Goal: Information Seeking & Learning: Learn about a topic

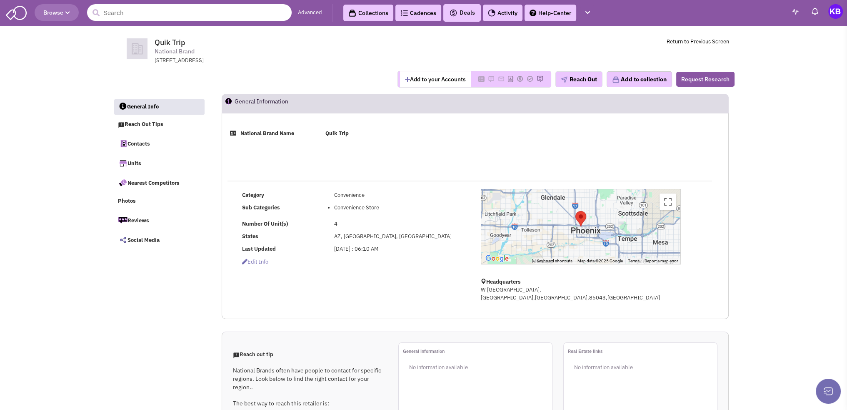
click at [221, 5] on input "text" at bounding box center [189, 12] width 205 height 17
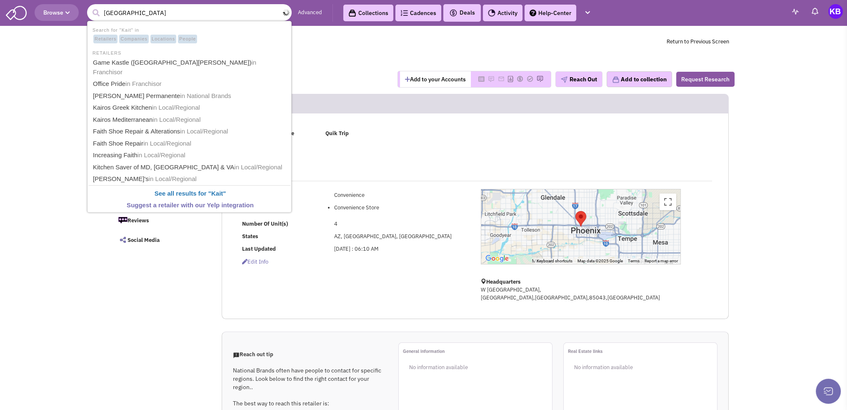
type input "Kairos"
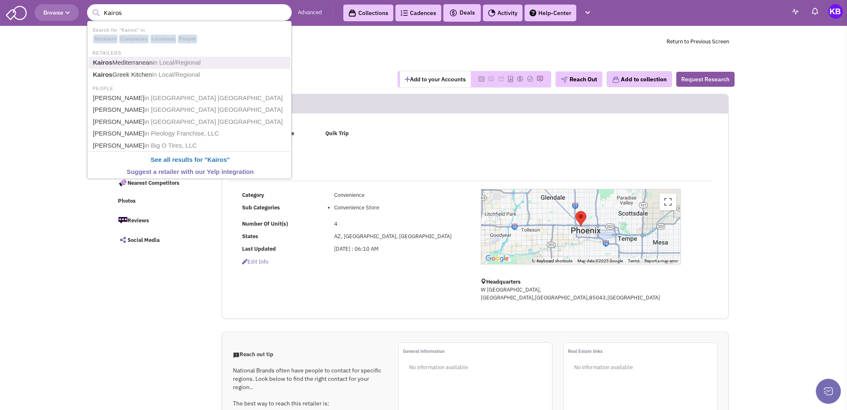
click at [194, 60] on span "in Local/Regional" at bounding box center [177, 62] width 48 height 7
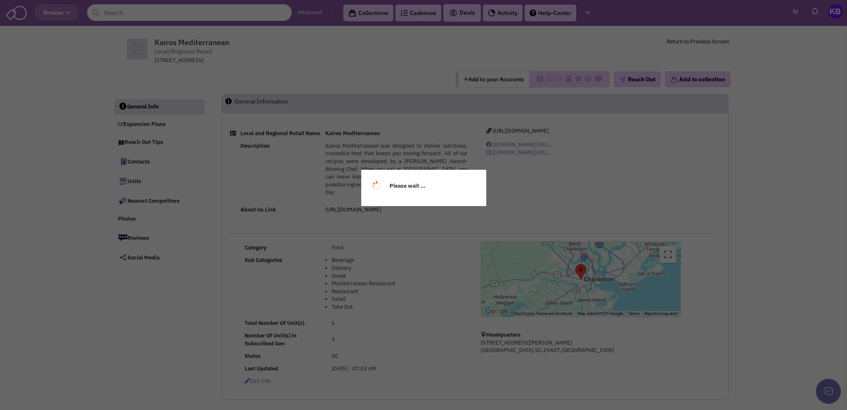
select select
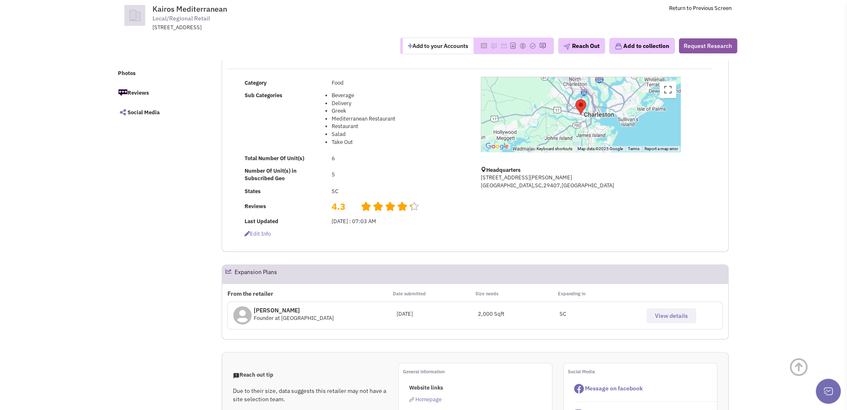
scroll to position [208, 0]
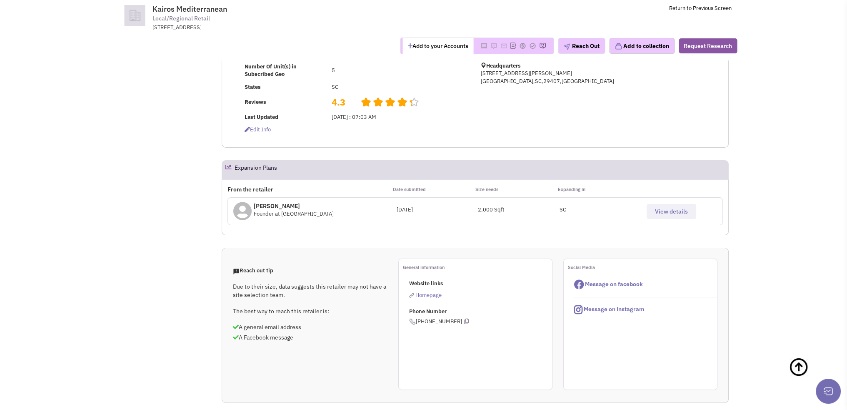
click at [679, 208] on span "View details" at bounding box center [671, 212] width 33 height 8
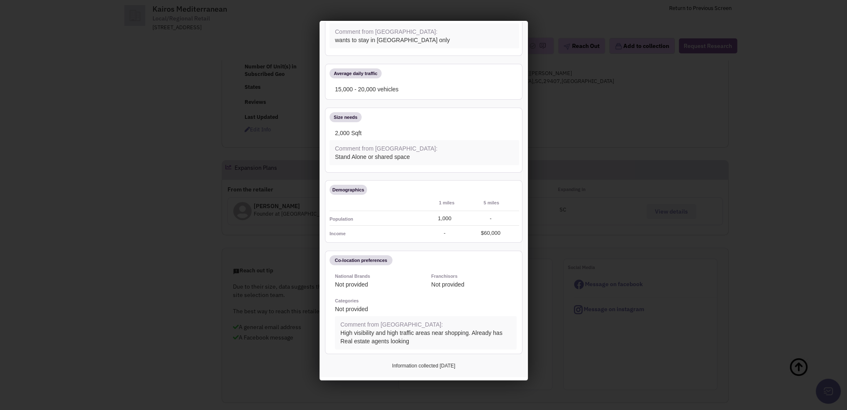
scroll to position [0, 0]
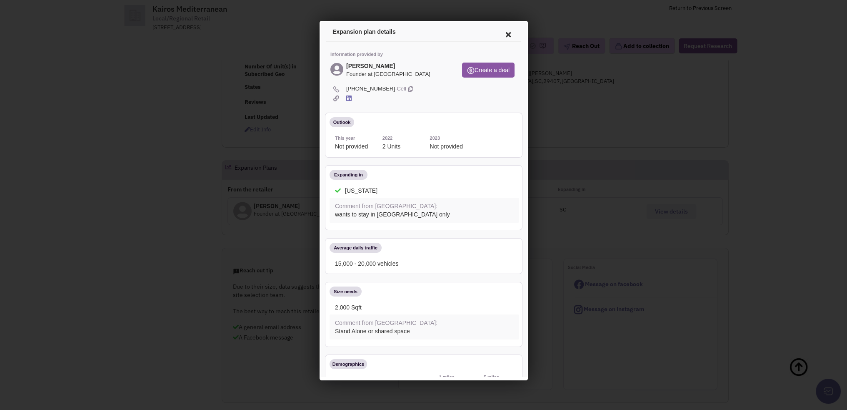
click at [500, 33] on icon at bounding box center [507, 33] width 18 height 20
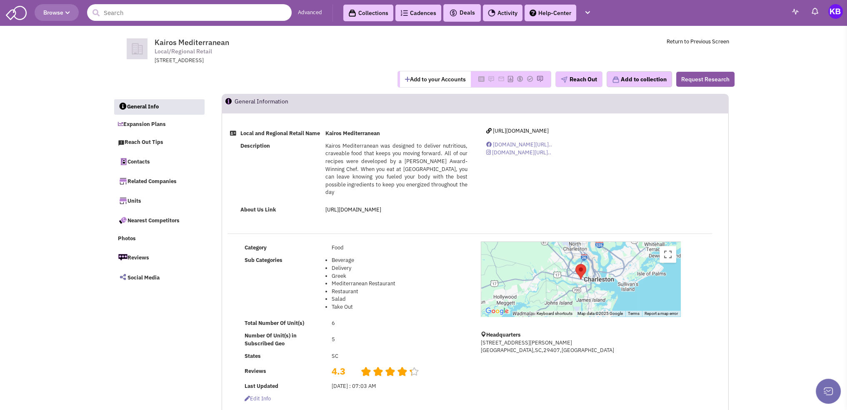
click at [152, 17] on input "text" at bounding box center [189, 12] width 205 height 17
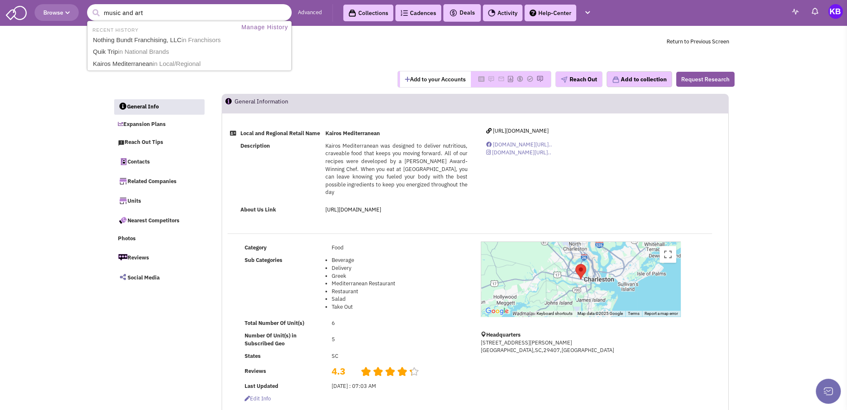
type input "music and arts"
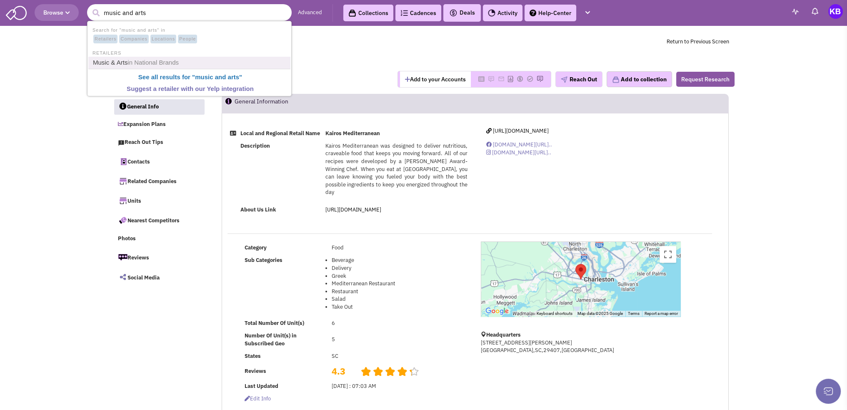
click at [148, 59] on span "in National Brands" at bounding box center [153, 62] width 51 height 7
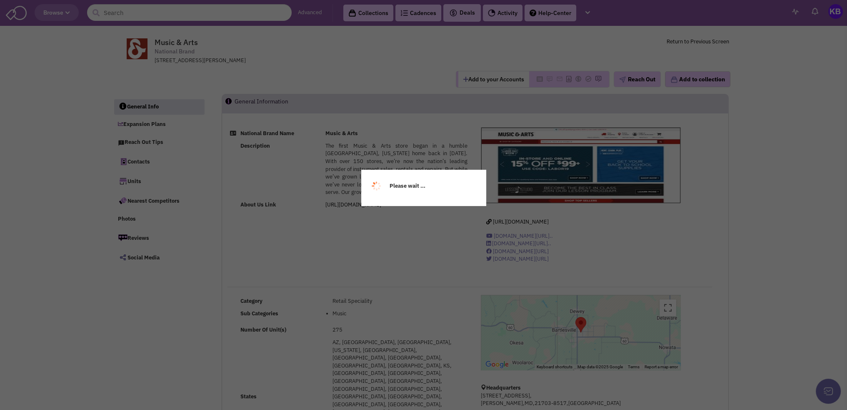
select select
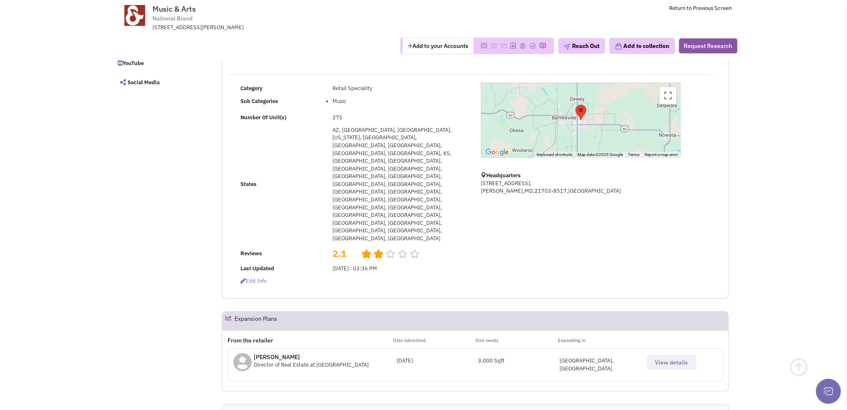
scroll to position [250, 0]
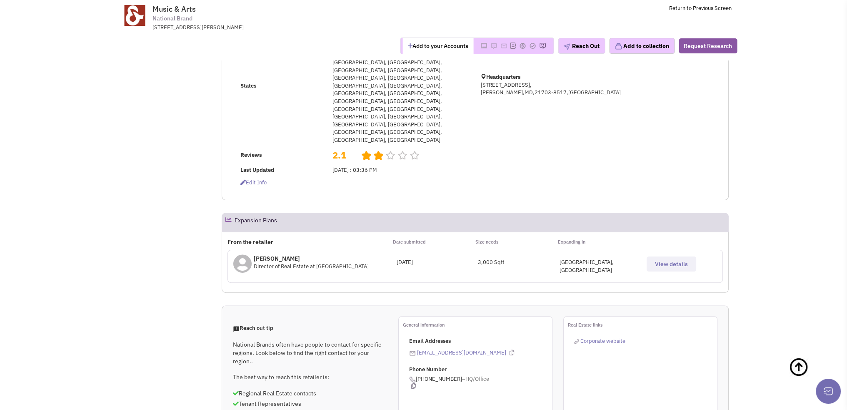
click at [672, 260] on span "View details" at bounding box center [671, 264] width 33 height 8
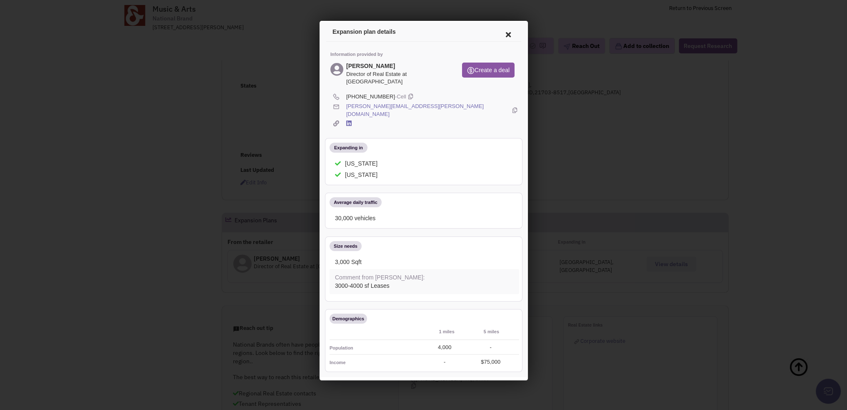
scroll to position [0, 0]
click at [501, 31] on icon at bounding box center [507, 33] width 18 height 20
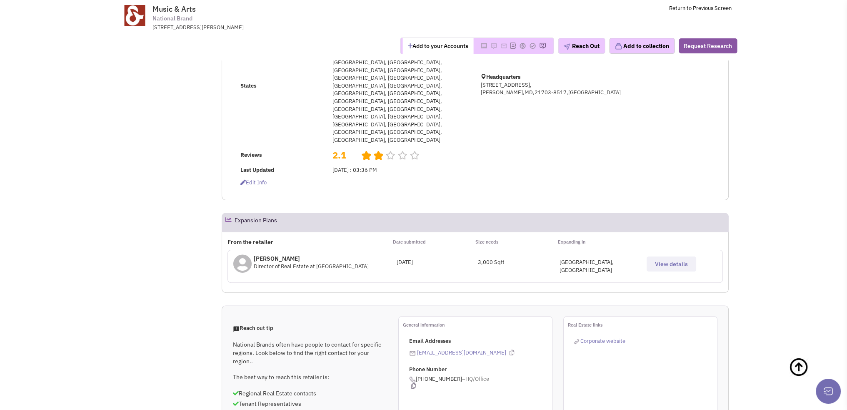
click at [675, 260] on span "View details" at bounding box center [671, 264] width 33 height 8
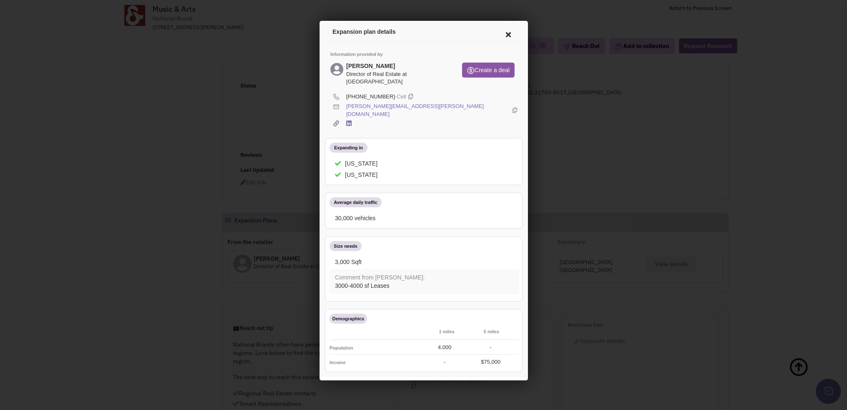
click at [505, 32] on icon at bounding box center [507, 33] width 18 height 20
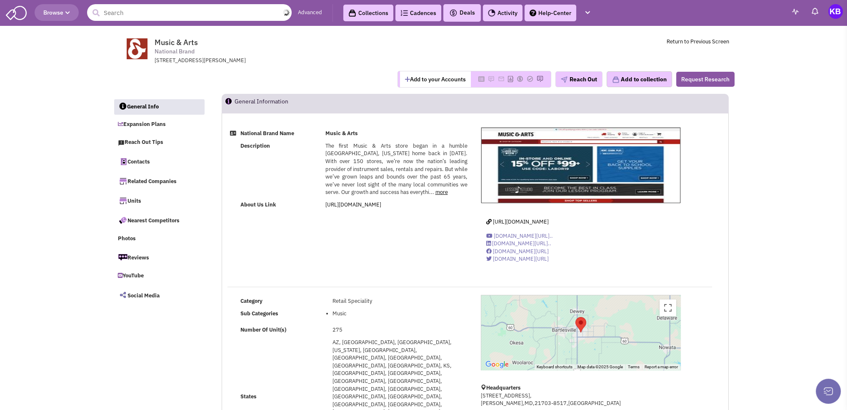
click at [153, 15] on input "text" at bounding box center [189, 12] width 205 height 17
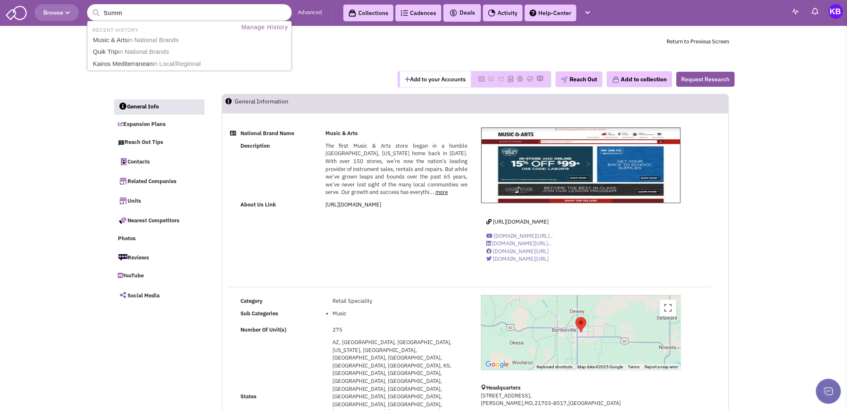
type input "Summi"
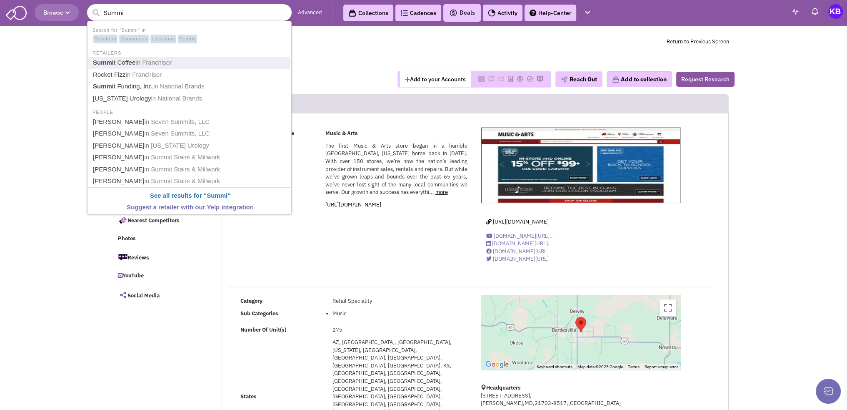
click at [158, 60] on span "in Franchisor" at bounding box center [153, 62] width 36 height 7
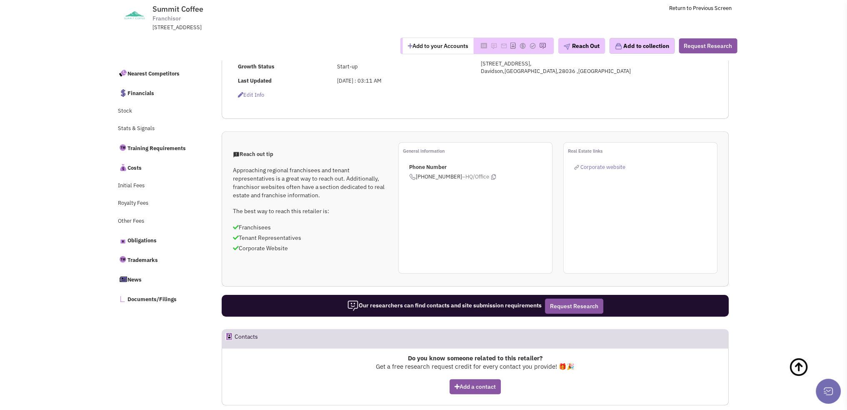
scroll to position [125, 0]
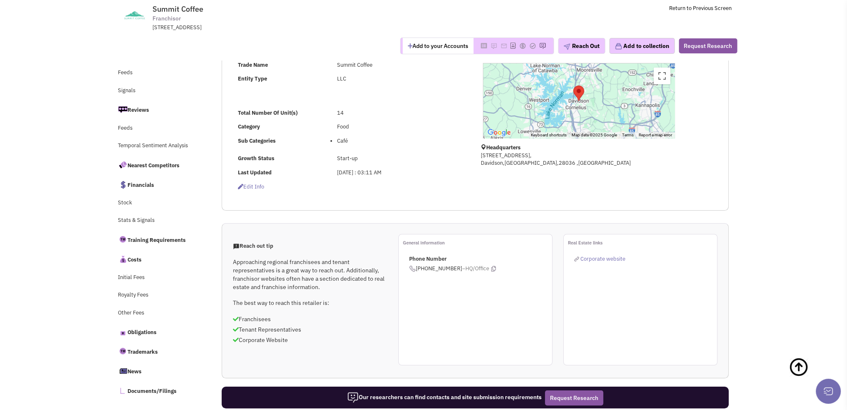
click at [591, 256] on span "Corporate website" at bounding box center [603, 258] width 45 height 7
